Goal: Check status: Check status

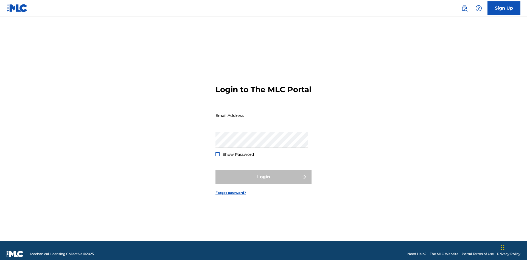
scroll to position [7, 0]
click at [262, 113] on input "Email Address" at bounding box center [261, 116] width 93 height 16
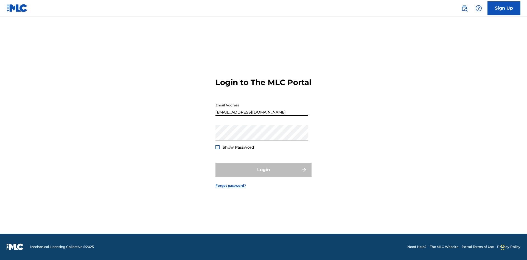
type input "[EMAIL_ADDRESS][DOMAIN_NAME]"
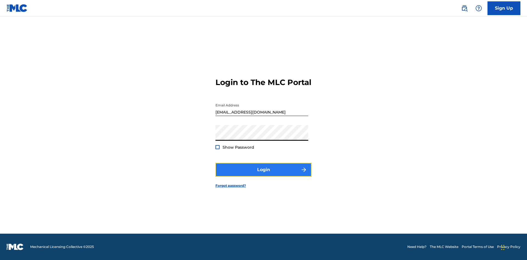
click at [263, 174] on button "Login" at bounding box center [263, 170] width 96 height 14
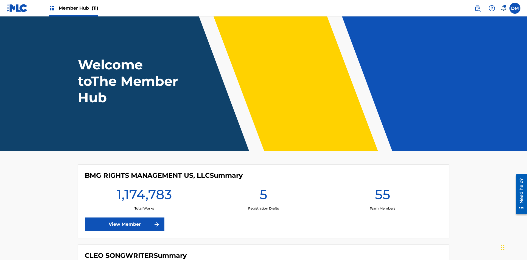
click at [78, 8] on span "Member Hub (11)" at bounding box center [79, 8] width 40 height 6
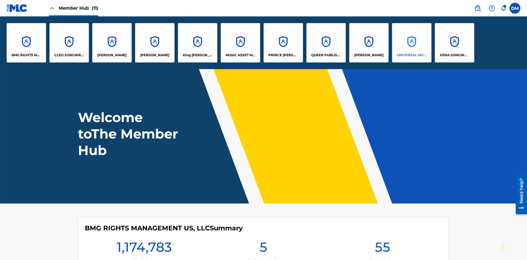
click at [411, 55] on p "UNIVERSAL MUSIC PUB GROUP" at bounding box center [412, 55] width 30 height 5
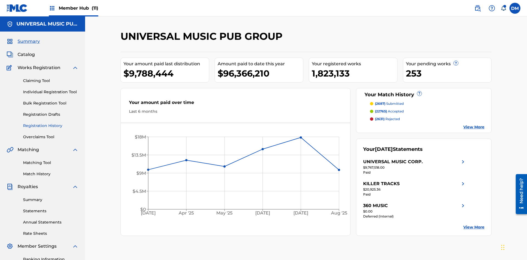
click at [51, 123] on link "Registration History" at bounding box center [50, 126] width 55 height 6
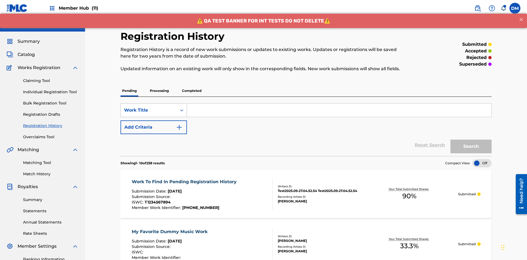
click at [149, 107] on div "Work Title" at bounding box center [148, 110] width 49 height 7
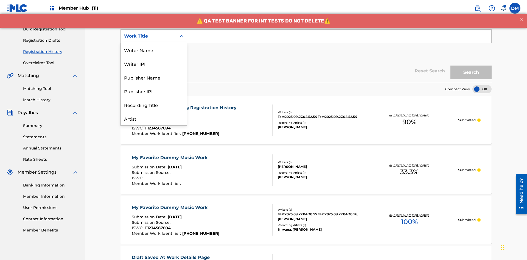
scroll to position [27, 0]
click at [154, 119] on div "Work Title" at bounding box center [154, 119] width 66 height 14
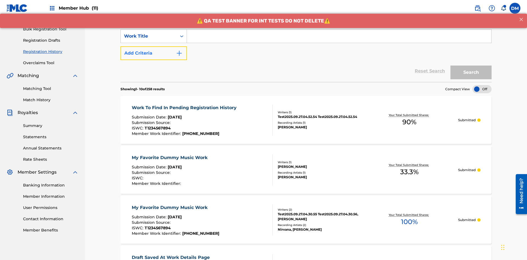
click at [154, 46] on button "Add Criteria" at bounding box center [153, 53] width 66 height 14
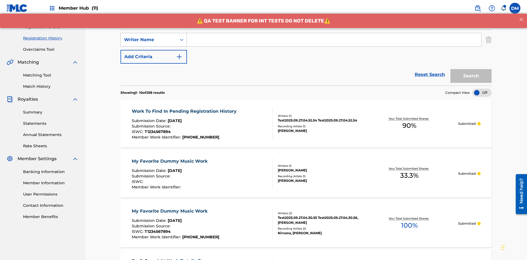
click at [149, 36] on div "Writer Name" at bounding box center [148, 39] width 49 height 7
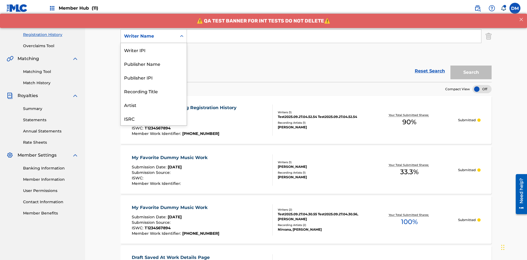
scroll to position [14, 0]
click at [154, 77] on div "Recording Title" at bounding box center [154, 78] width 66 height 14
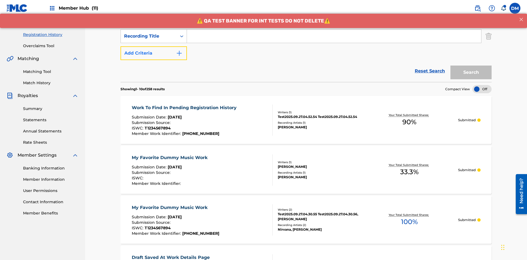
click at [154, 46] on button "Add Criteria" at bounding box center [153, 53] width 66 height 14
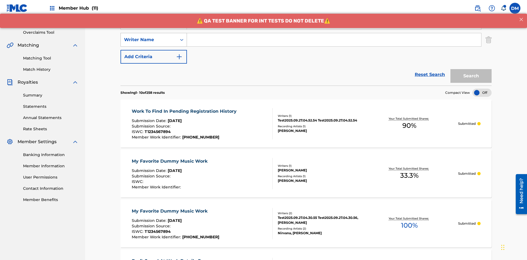
click at [149, 36] on div "Writer Name" at bounding box center [148, 39] width 49 height 7
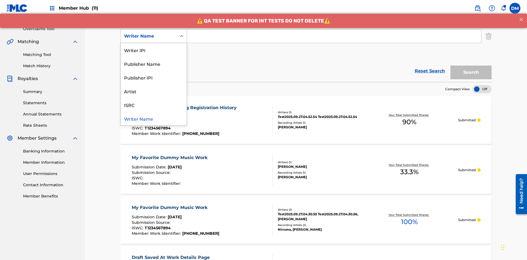
click at [154, 105] on div "ISRC" at bounding box center [154, 105] width 66 height 14
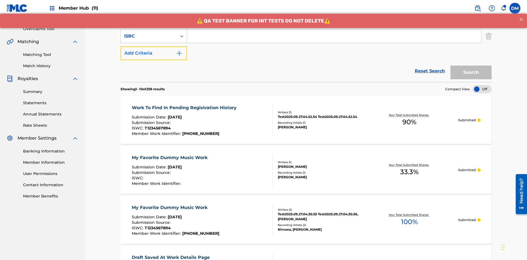
click at [154, 46] on button "Add Criteria" at bounding box center [153, 53] width 66 height 14
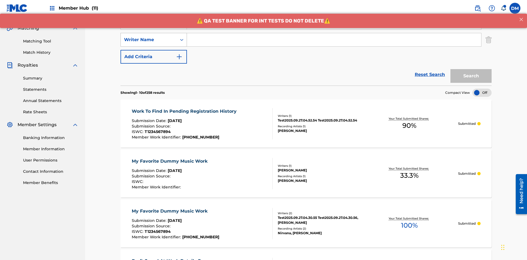
click at [149, 36] on div "Writer Name" at bounding box center [148, 39] width 49 height 7
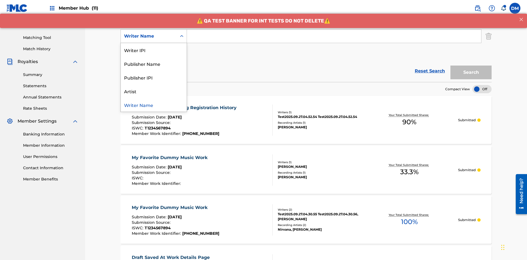
click at [154, 105] on div "Writer Name" at bounding box center [154, 105] width 66 height 14
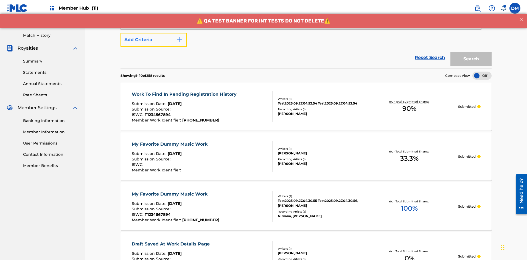
click at [154, 40] on button "Add Criteria" at bounding box center [153, 40] width 66 height 14
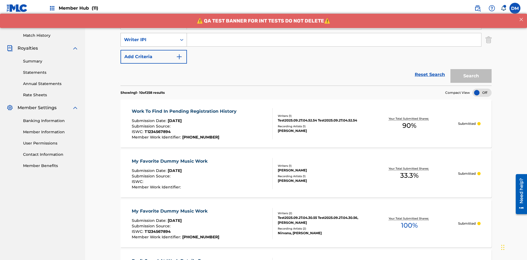
click at [149, 36] on div "Writer IPI" at bounding box center [148, 39] width 49 height 7
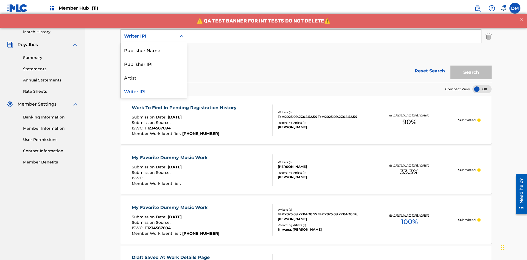
click at [154, 50] on div "Publisher Name" at bounding box center [154, 50] width 66 height 14
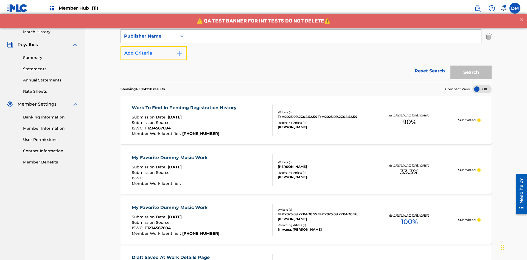
click at [154, 46] on button "Add Criteria" at bounding box center [153, 53] width 66 height 14
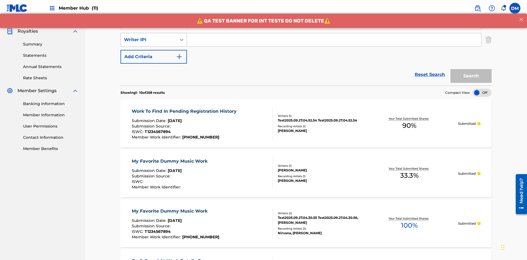
click at [149, 36] on div "Writer IPI" at bounding box center [148, 39] width 49 height 7
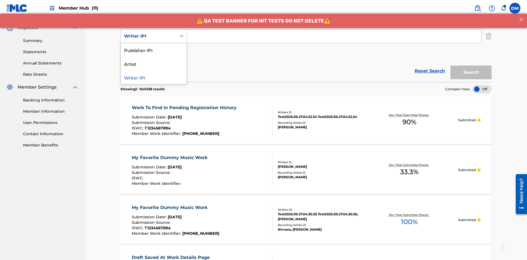
click at [154, 50] on div "Publisher IPI" at bounding box center [154, 50] width 66 height 14
click at [154, 46] on button "Add Criteria" at bounding box center [153, 53] width 66 height 14
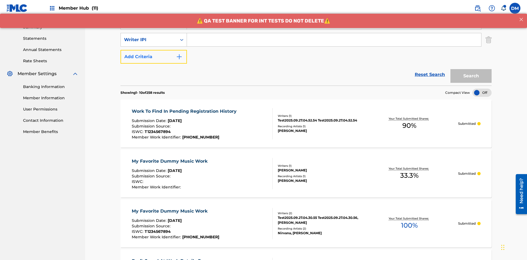
scroll to position [176, 0]
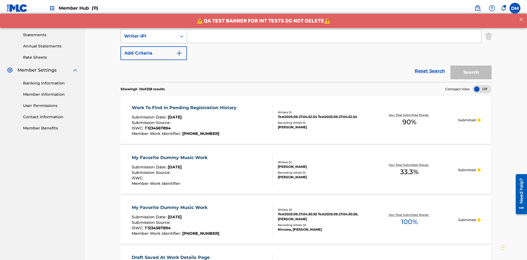
click at [149, 36] on div "Writer IPI" at bounding box center [148, 36] width 49 height 7
click at [154, 50] on div "Artist" at bounding box center [154, 50] width 66 height 14
click at [154, 46] on button "Add Criteria" at bounding box center [153, 53] width 66 height 14
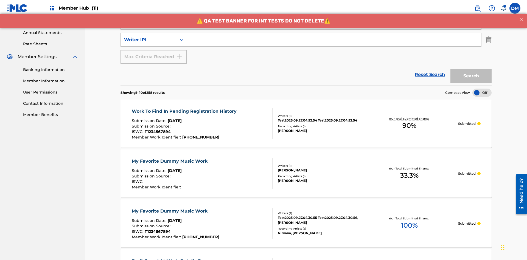
scroll to position [193, 0]
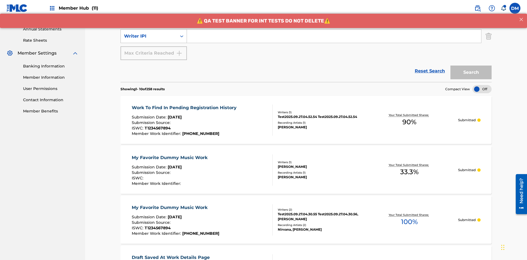
click at [149, 36] on div "Writer IPI" at bounding box center [148, 36] width 49 height 7
click at [154, 50] on div "Writer IPI" at bounding box center [154, 50] width 66 height 14
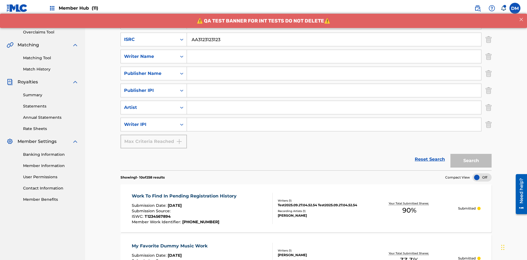
type input "AA3123123123"
click at [339, 12] on input "Search Form" at bounding box center [339, 5] width 304 height 13
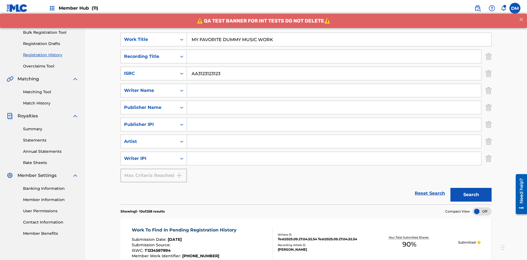
type input "MY FAVORITE DUMMY MUSIC WORK"
click at [334, 84] on input "Search Form" at bounding box center [334, 90] width 294 height 13
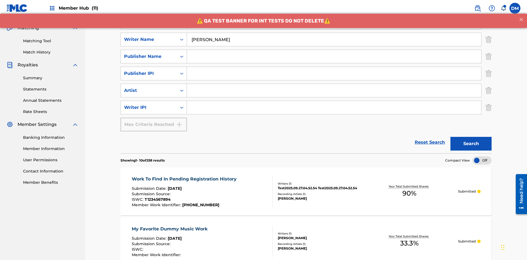
type input "[PERSON_NAME]"
click at [334, 101] on input "Search Form" at bounding box center [334, 107] width 294 height 13
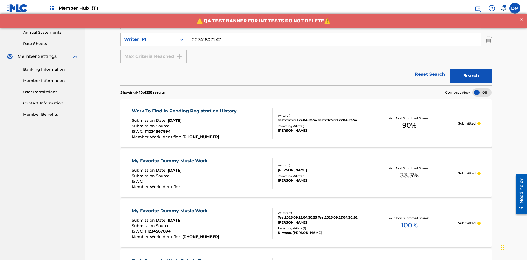
type input "00741807247"
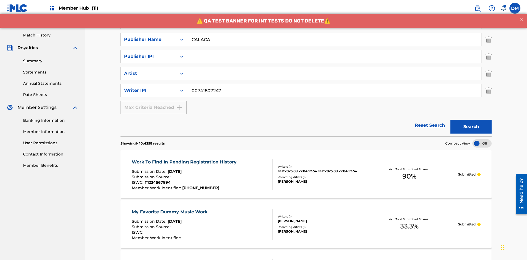
type input "CALACA"
click at [334, 50] on input "Search Form" at bounding box center [334, 56] width 294 height 13
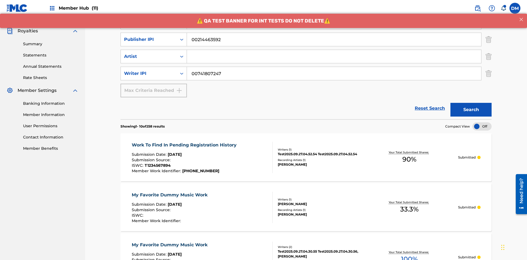
type input "00214463592"
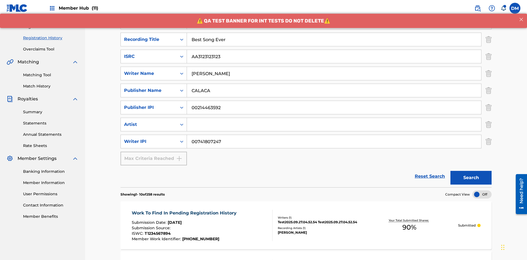
type input "Best Song Ever"
click at [334, 118] on input "Search Form" at bounding box center [334, 124] width 294 height 13
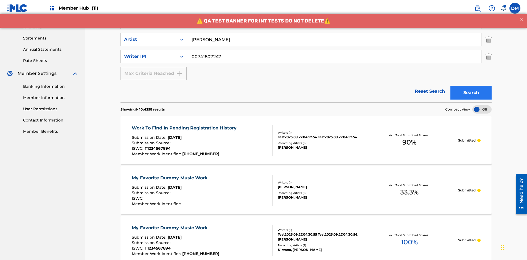
type input "[PERSON_NAME]"
click at [471, 86] on button "Search" at bounding box center [470, 93] width 41 height 14
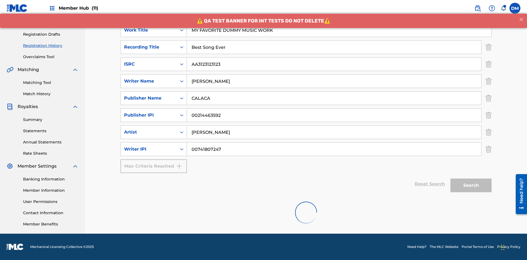
scroll to position [264, 0]
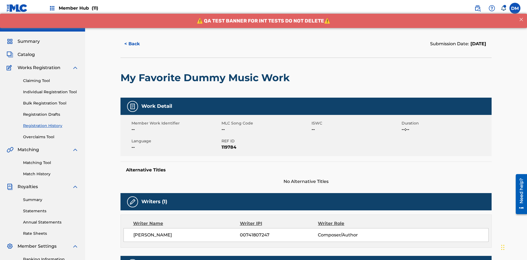
scroll to position [162, 0]
